Goal: Task Accomplishment & Management: Manage account settings

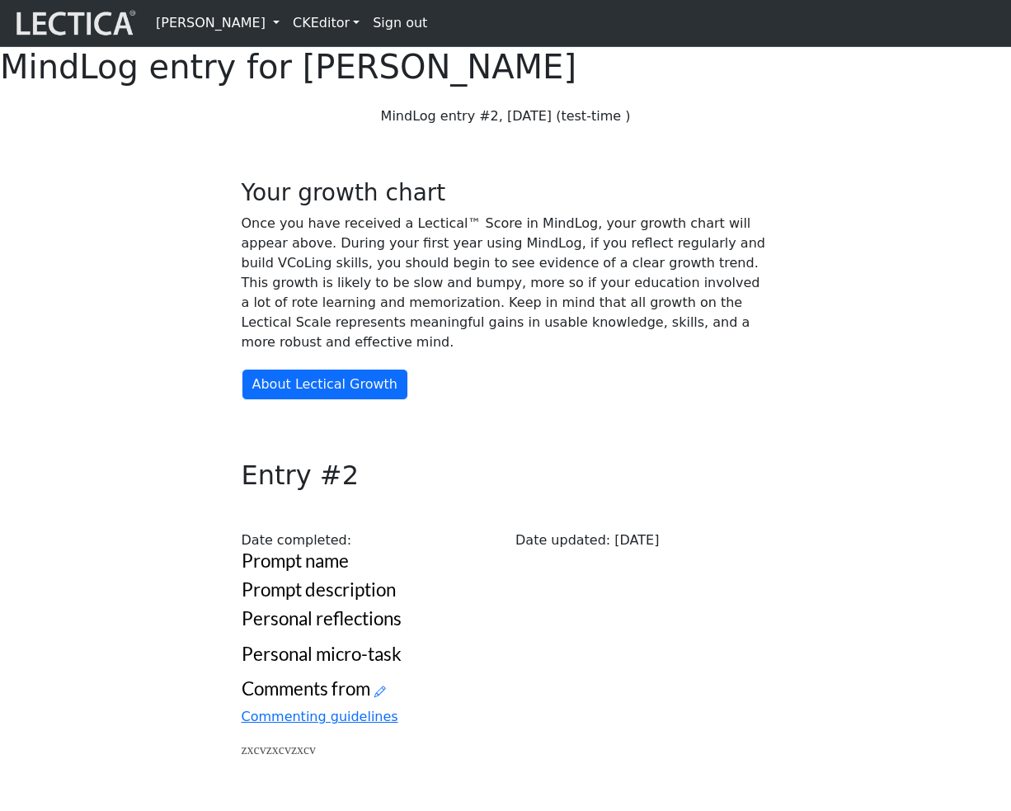
scroll to position [524, 0]
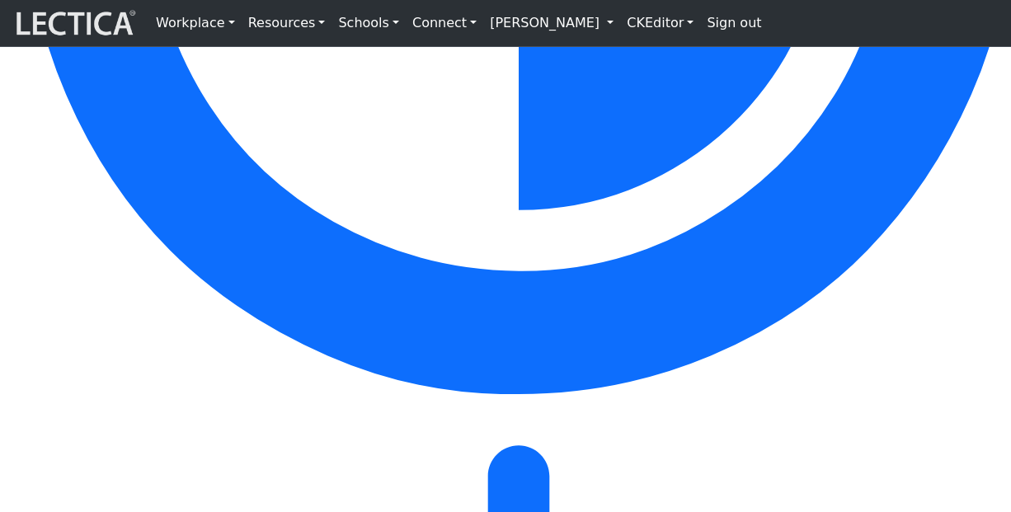
scroll to position [8260, 0]
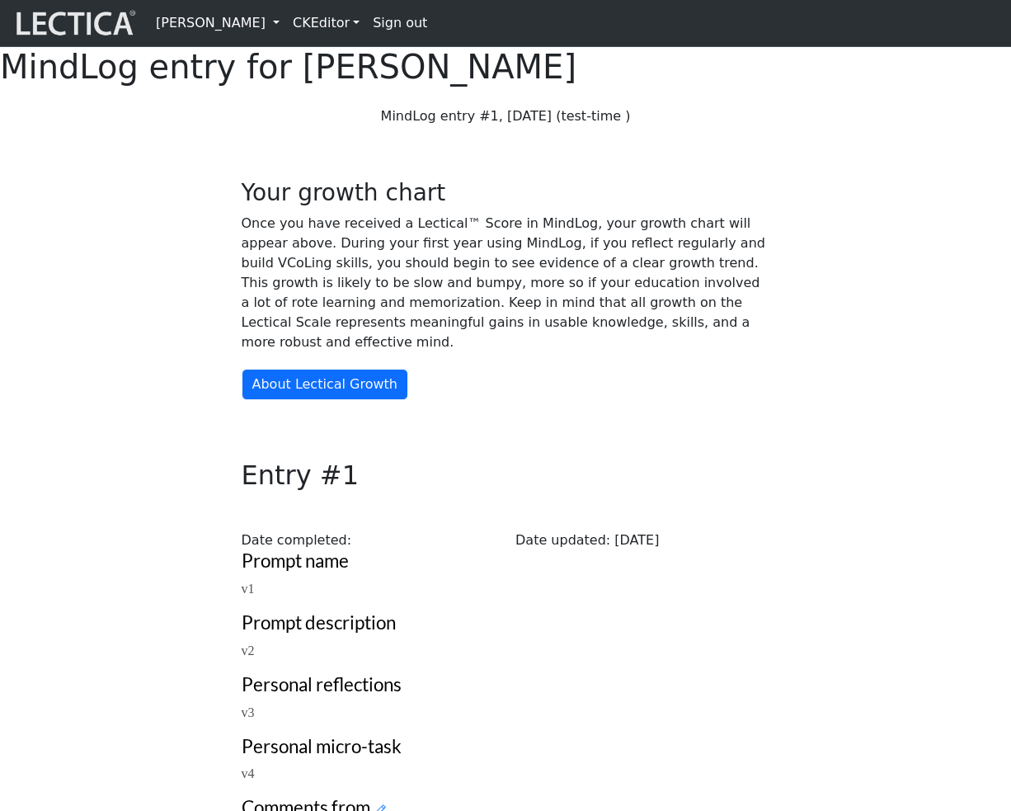
scroll to position [670, 0]
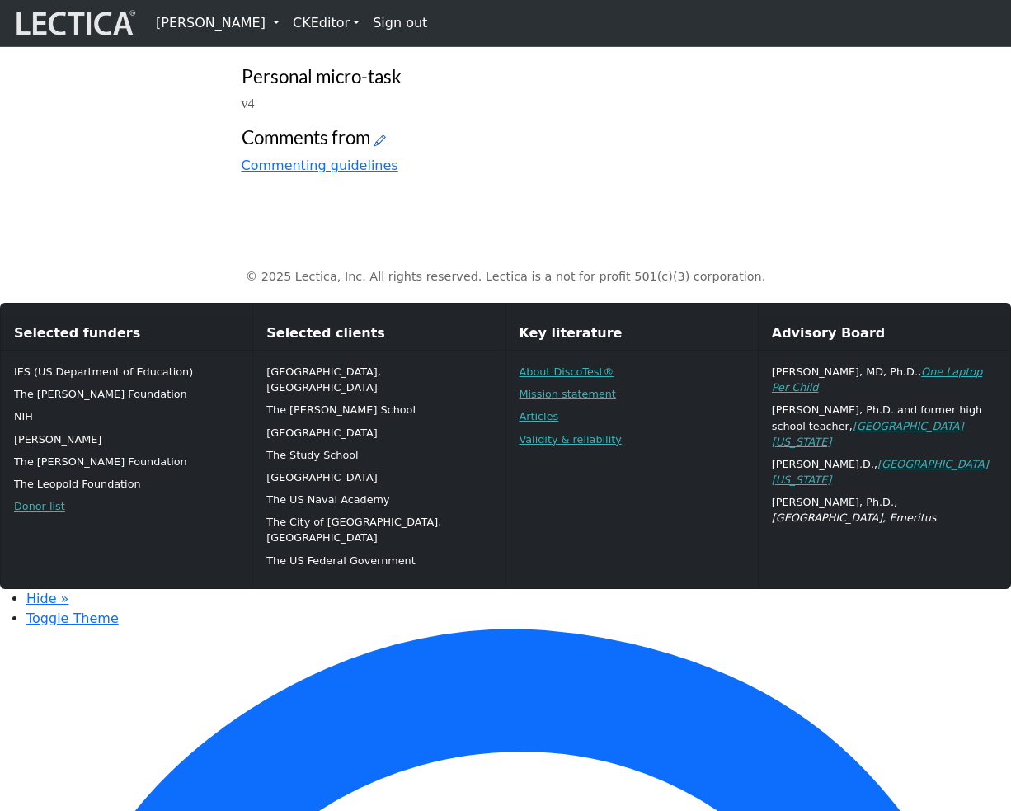
click at [383, 147] on icon at bounding box center [380, 140] width 12 height 14
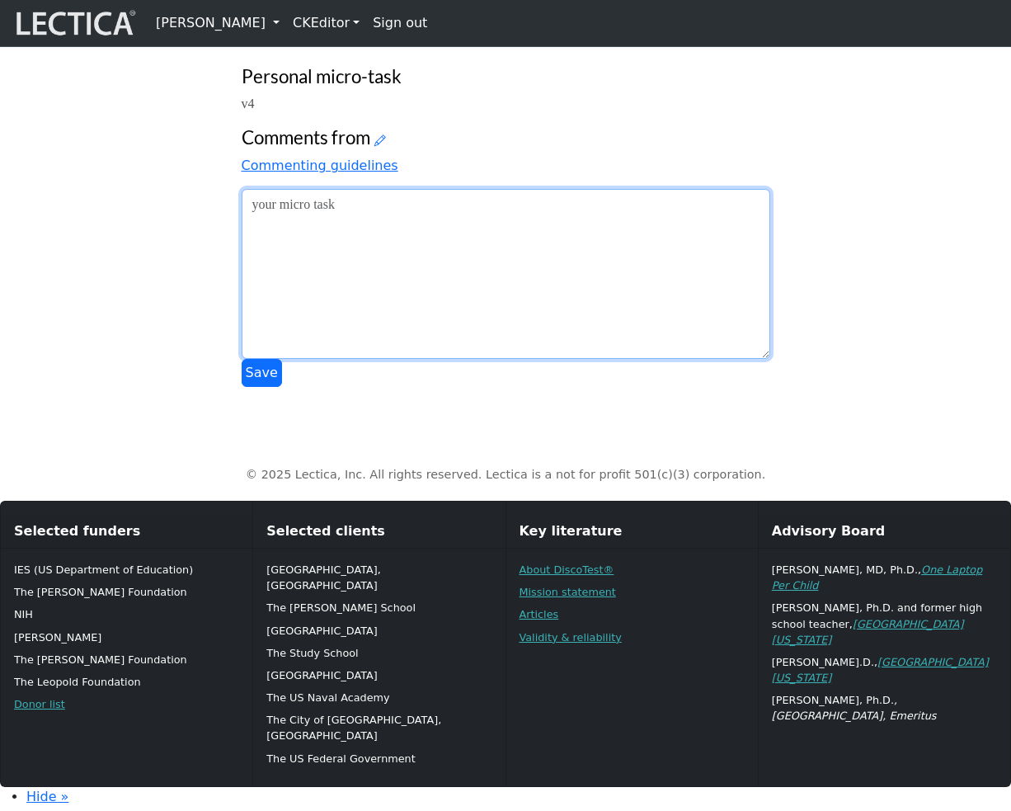
click at [501, 359] on textarea at bounding box center [506, 274] width 529 height 170
type textarea "asdfasdfasdfasdf"
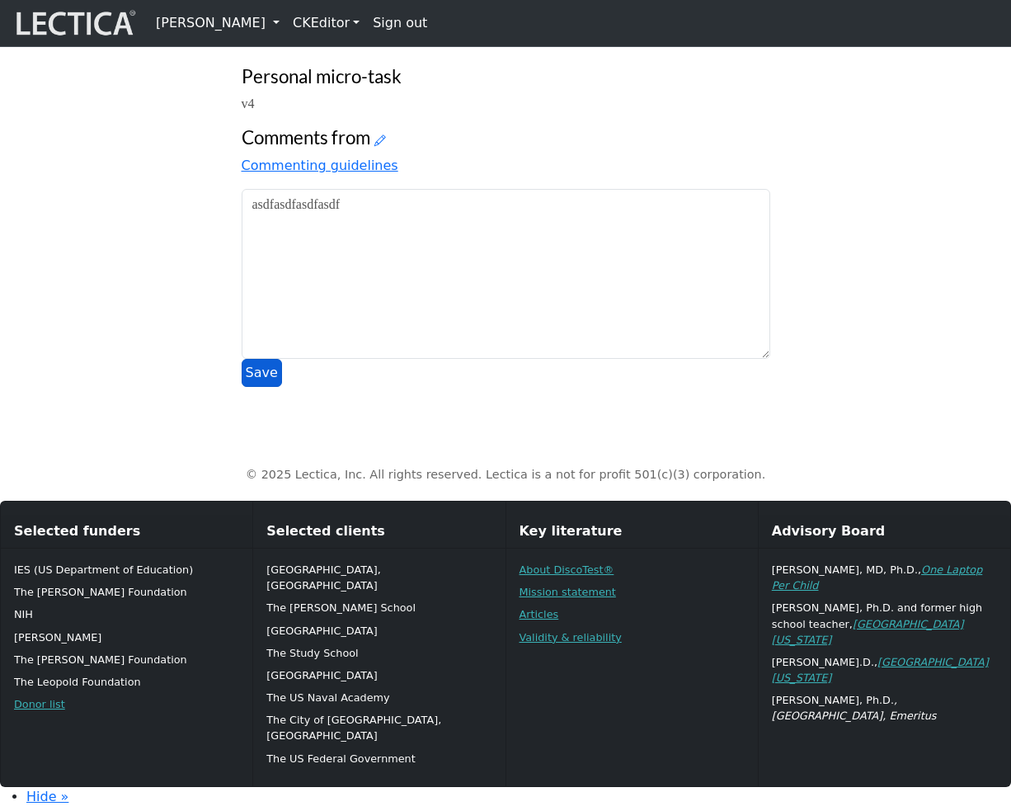
click at [253, 387] on button "Save" at bounding box center [262, 373] width 40 height 28
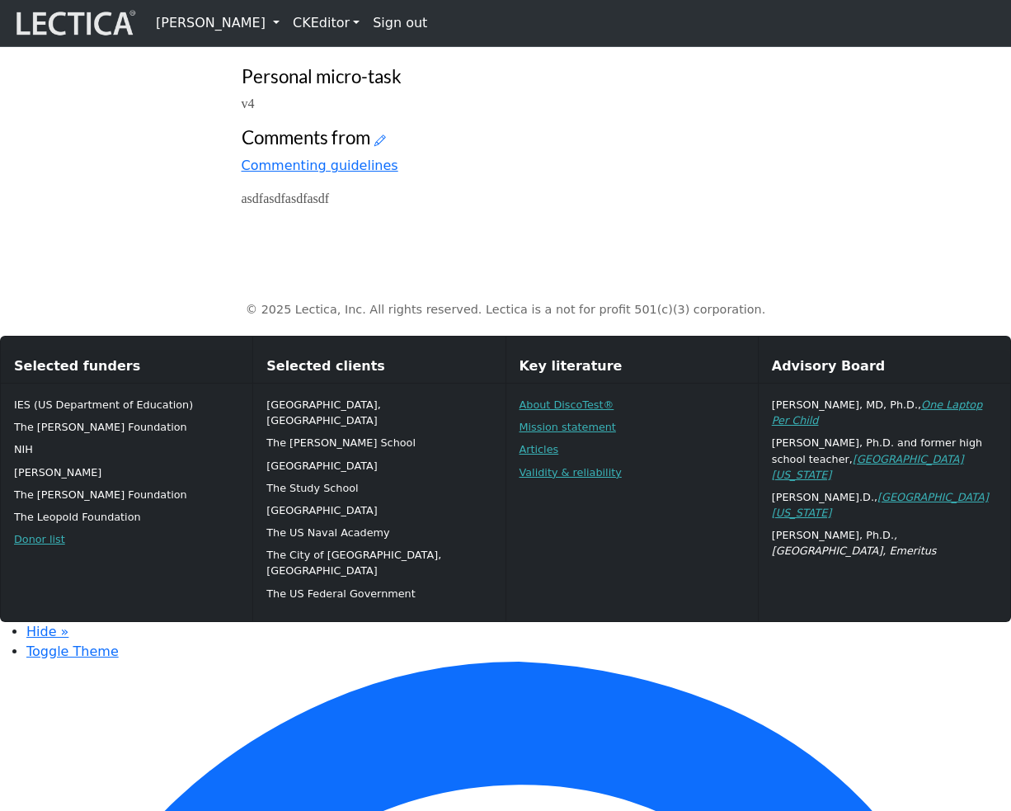
click at [286, 40] on link "[PERSON_NAME]" at bounding box center [217, 23] width 137 height 33
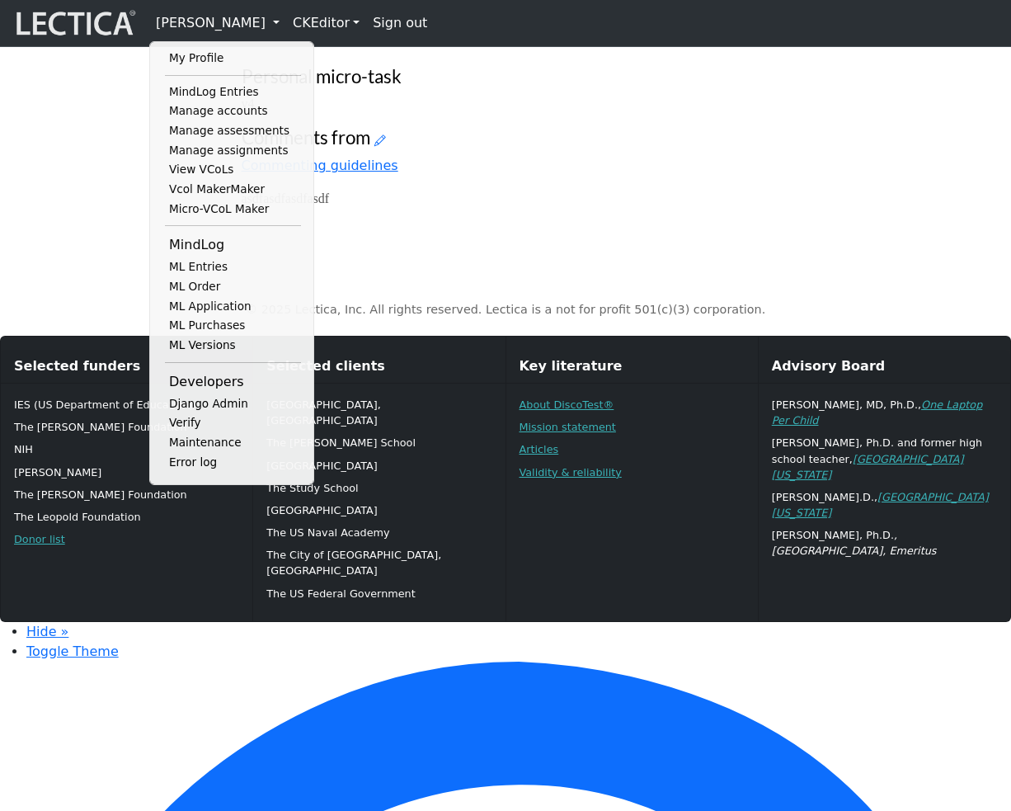
click at [619, 88] on h3 "Personal micro-task" at bounding box center [506, 77] width 529 height 22
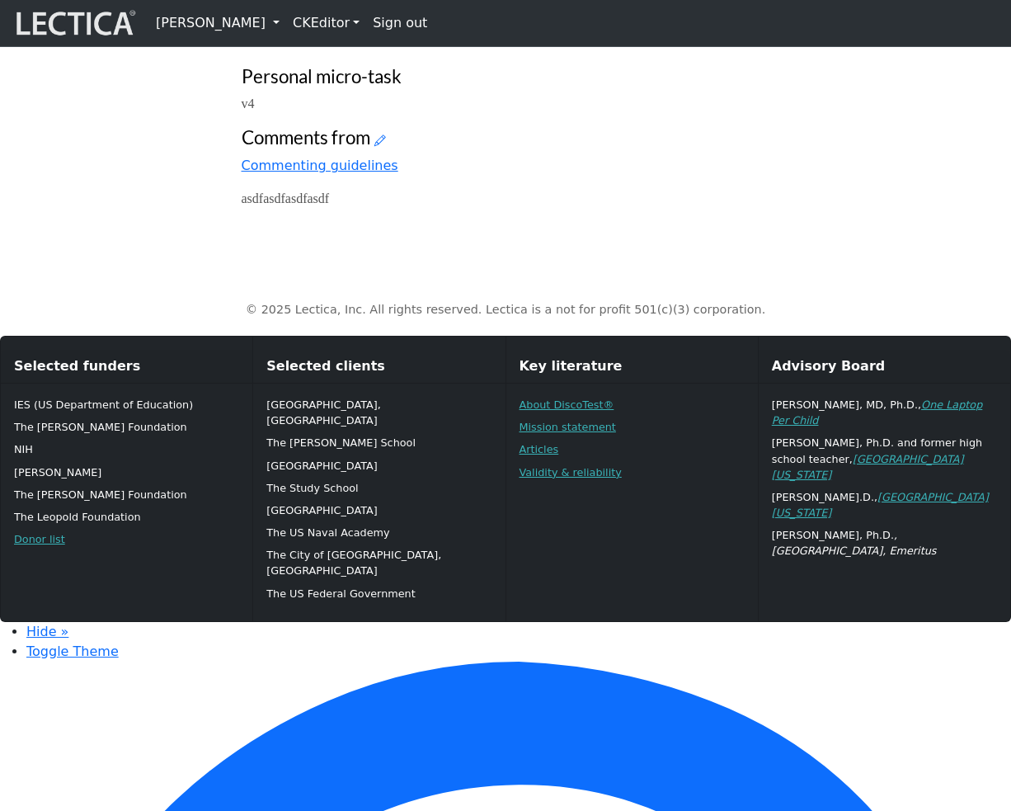
click at [286, 27] on link "[PERSON_NAME]" at bounding box center [217, 23] width 137 height 33
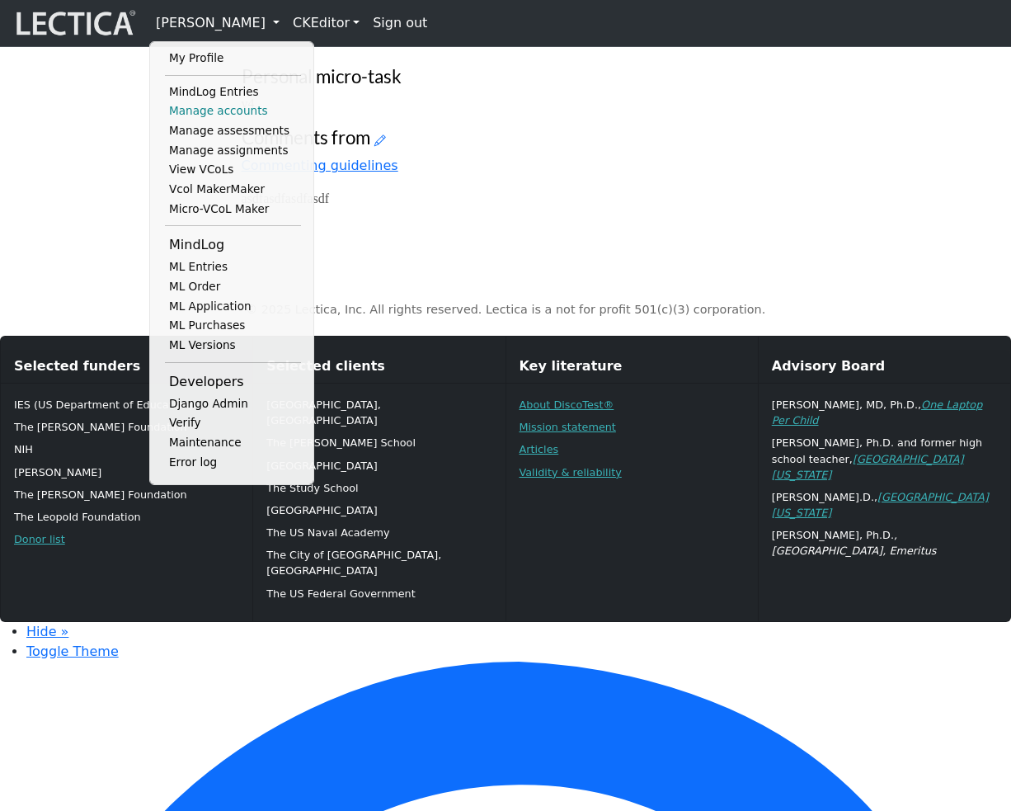
click at [238, 119] on link "Manage accounts" at bounding box center [233, 111] width 136 height 20
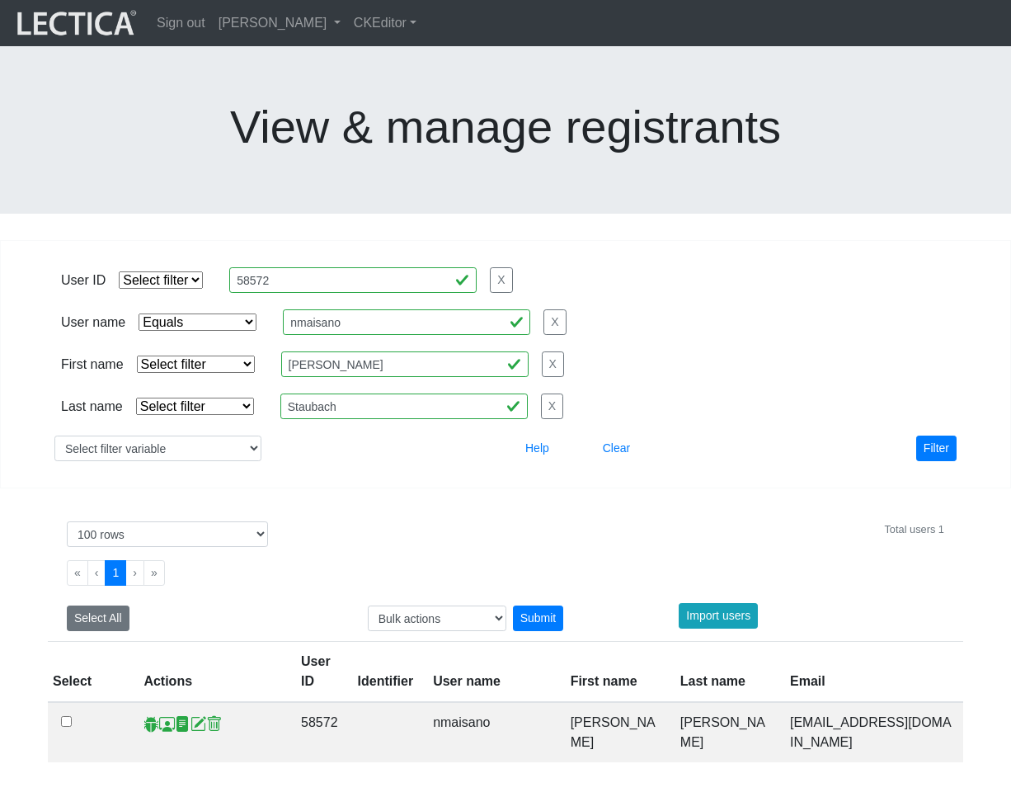
select select "iexact"
select select "100"
click at [162, 715] on span at bounding box center [167, 723] width 16 height 17
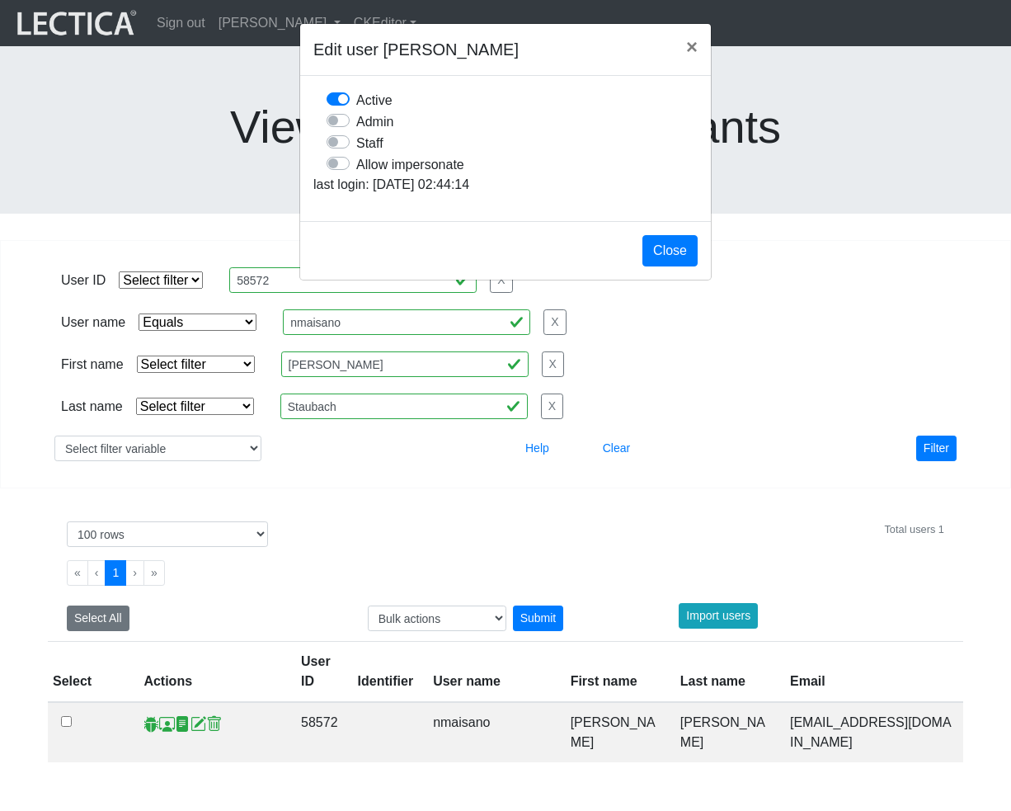
click at [356, 175] on label "Allow impersonate" at bounding box center [410, 163] width 108 height 21
click at [340, 170] on input "Allow impersonate" at bounding box center [333, 161] width 13 height 16
checkbox input "true"
click at [666, 266] on button "Close" at bounding box center [669, 250] width 55 height 31
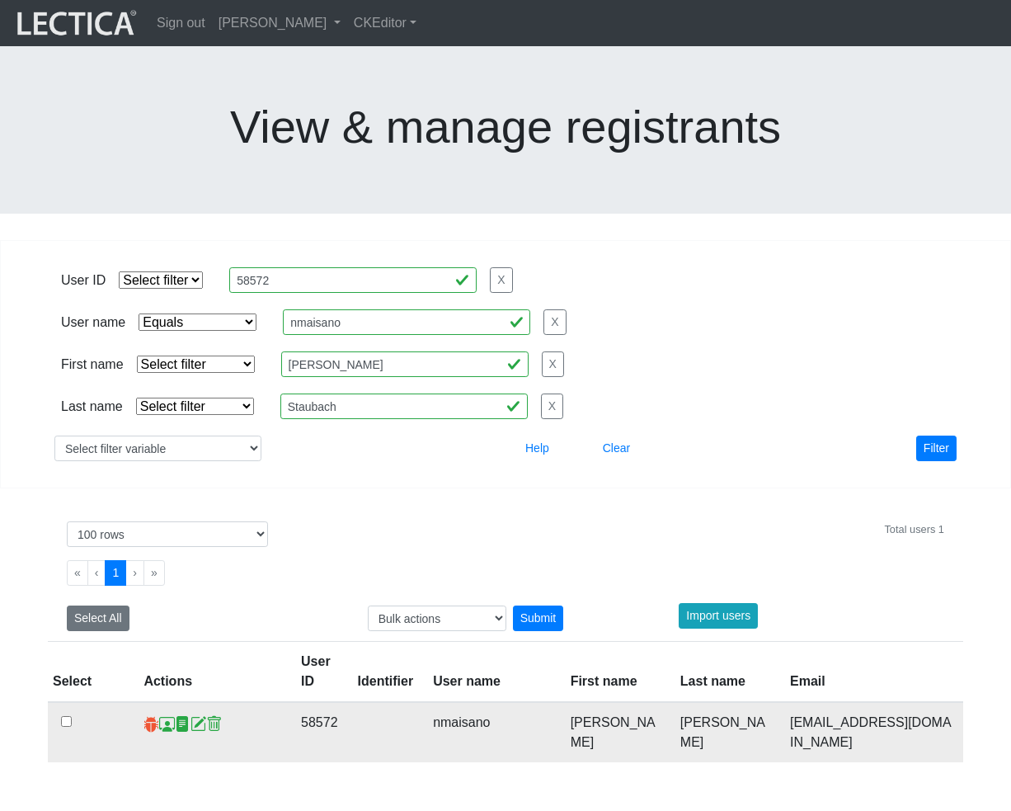
click at [148, 715] on span at bounding box center [152, 723] width 16 height 17
